Goal: Find specific page/section: Find specific page/section

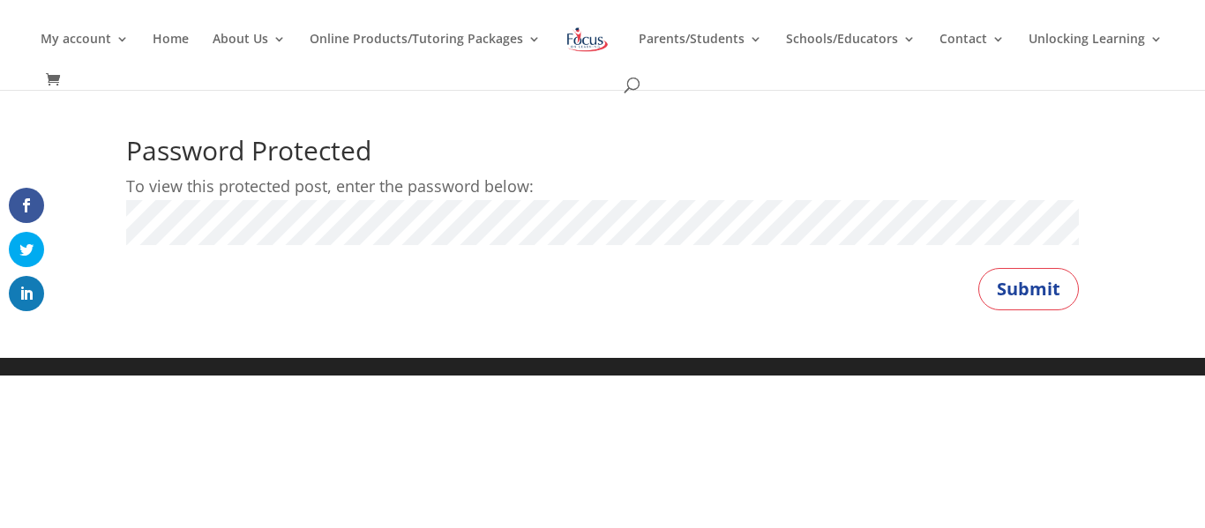
click at [241, 184] on div "Password Protected To view this protected post, enter the password below: Passw…" at bounding box center [602, 199] width 953 height 123
click at [1033, 301] on button "Submit" at bounding box center [1028, 289] width 101 height 42
click at [1046, 309] on button "Submit" at bounding box center [1028, 289] width 101 height 42
click at [1005, 293] on button "Submit" at bounding box center [1028, 289] width 101 height 42
click at [1025, 285] on button "Submit" at bounding box center [1028, 289] width 101 height 42
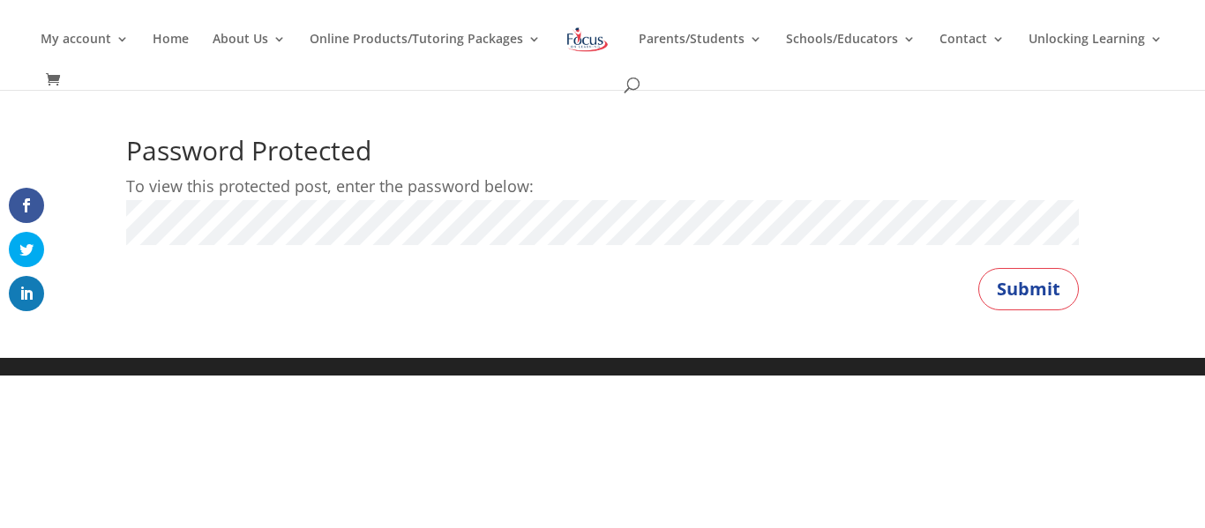
click at [978, 268] on button "Submit" at bounding box center [1028, 289] width 101 height 42
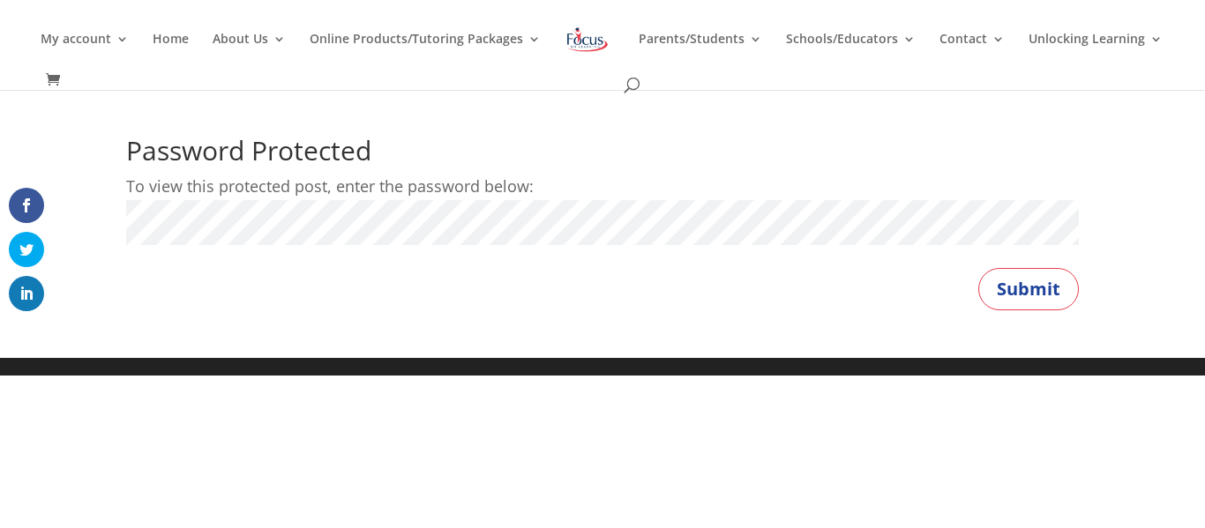
click at [978, 268] on button "Submit" at bounding box center [1028, 289] width 101 height 42
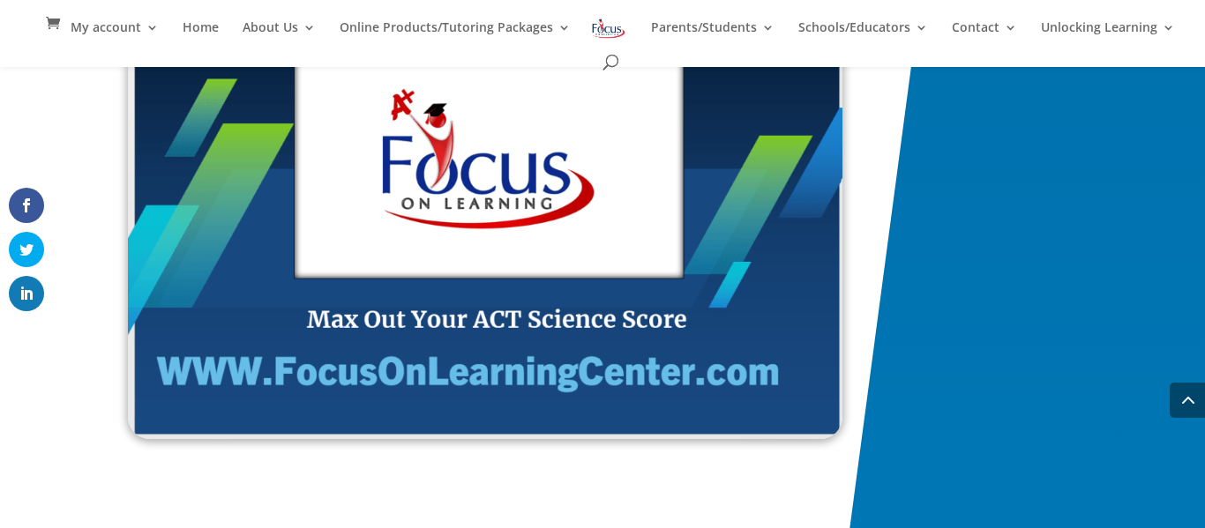
scroll to position [2972, 0]
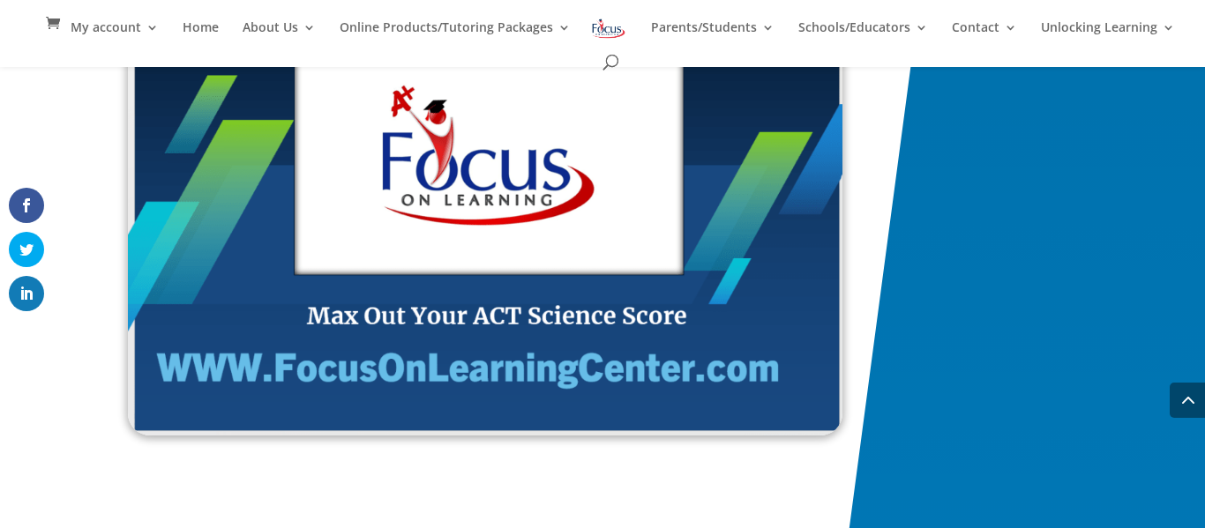
click at [280, 397] on img at bounding box center [485, 231] width 714 height 407
